Goal: Information Seeking & Learning: Learn about a topic

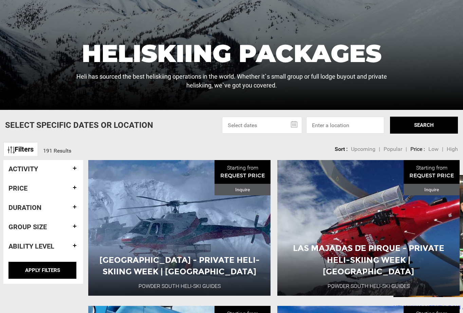
scroll to position [170, 0]
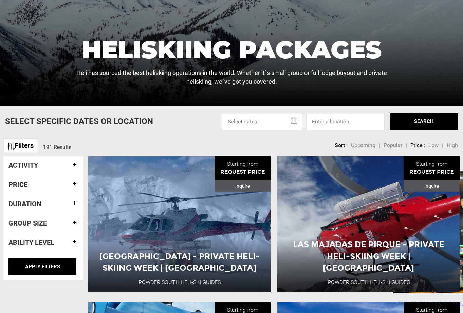
click at [29, 148] on link "Filters" at bounding box center [20, 145] width 35 height 15
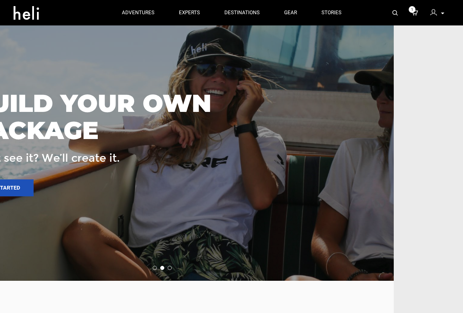
scroll to position [1951, 69]
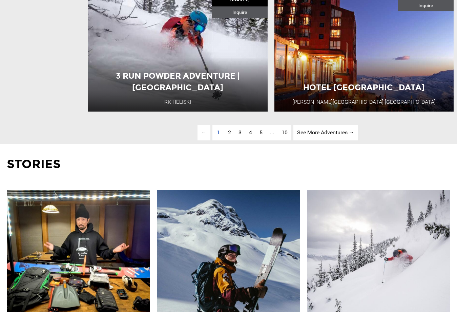
scroll to position [1814, 0]
